Goal: Task Accomplishment & Management: Use online tool/utility

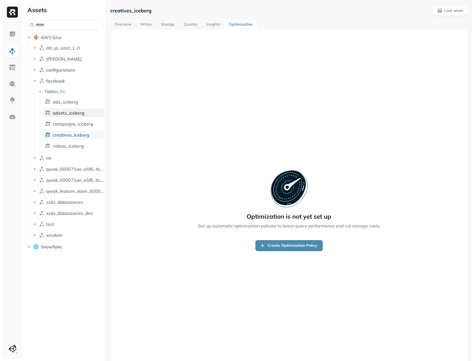
click at [65, 110] on span "adsets_iceberg" at bounding box center [69, 113] width 32 height 6
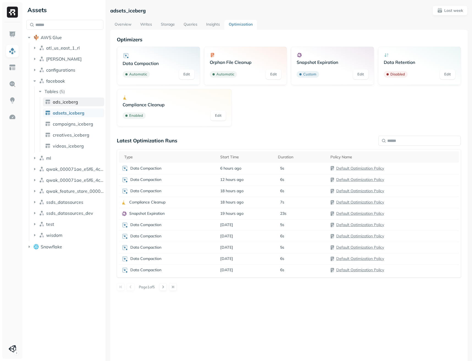
click at [62, 103] on span "ads_iceberg" at bounding box center [65, 102] width 25 height 6
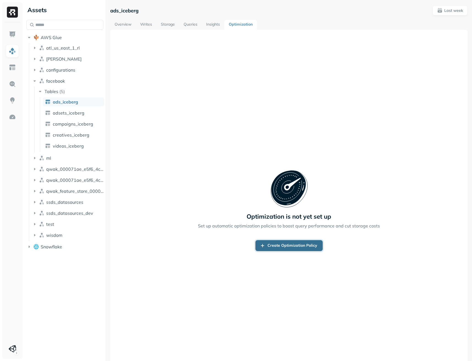
click at [263, 245] on link "Create Optimization Policy" at bounding box center [289, 245] width 67 height 11
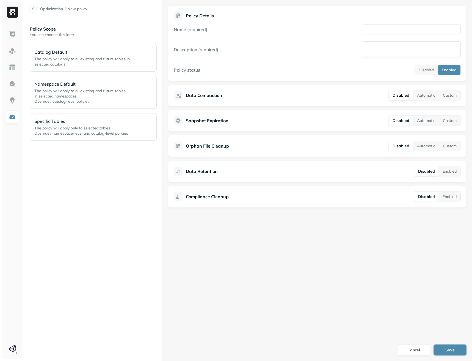
click at [33, 8] on div at bounding box center [33, 9] width 7 height 7
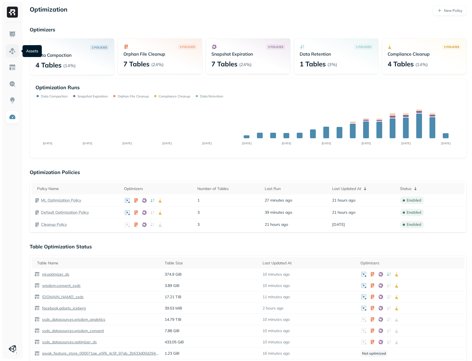
click at [15, 51] on img at bounding box center [12, 50] width 7 height 7
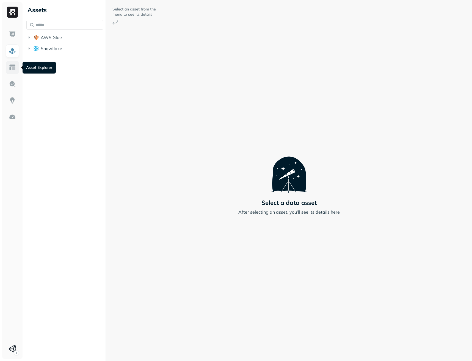
click at [12, 68] on img at bounding box center [12, 67] width 7 height 7
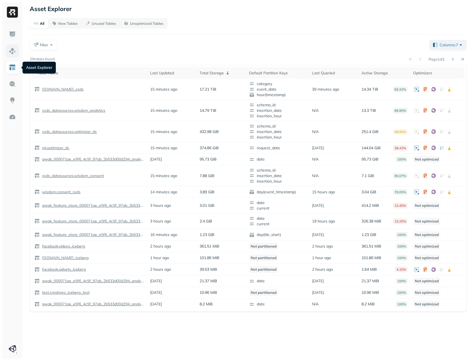
click at [12, 49] on img at bounding box center [12, 50] width 7 height 7
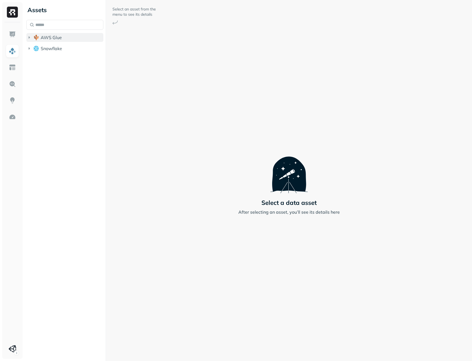
click at [29, 39] on icon "button" at bounding box center [29, 38] width 6 height 6
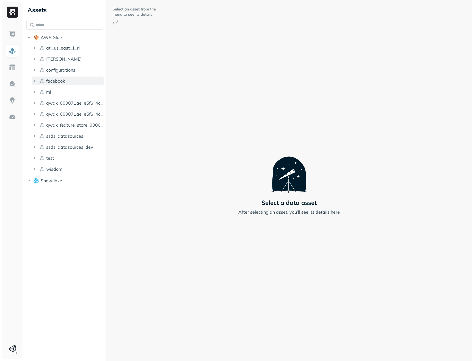
click at [42, 82] on img "button" at bounding box center [42, 81] width 6 height 6
click at [61, 90] on p "( 5 )" at bounding box center [62, 92] width 6 height 6
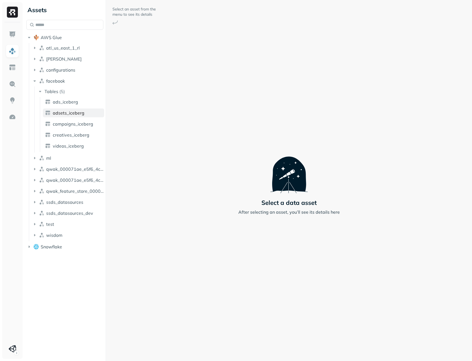
click at [66, 115] on span "adsets_iceberg" at bounding box center [69, 113] width 32 height 6
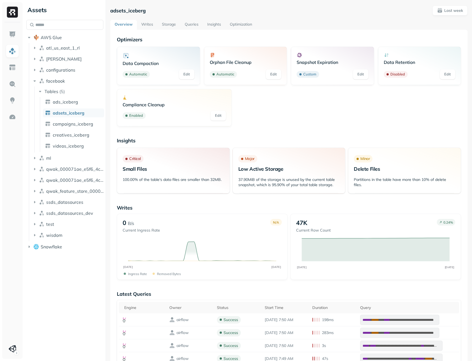
click at [243, 27] on link "Optimization" at bounding box center [241, 25] width 31 height 10
